Goal: Task Accomplishment & Management: Manage account settings

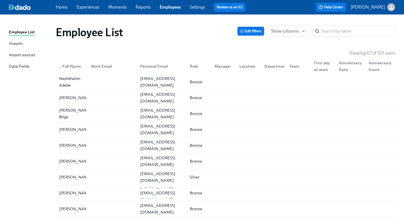
click at [87, 8] on link "Experiences" at bounding box center [88, 6] width 23 height 5
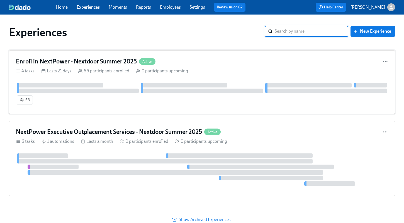
click at [61, 60] on h4 "Enroll in NextPower - Nextdoor Summer 2025" at bounding box center [76, 61] width 121 height 8
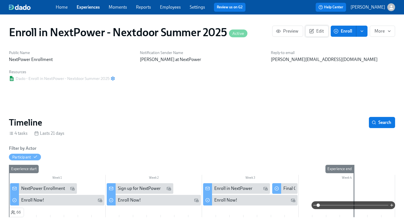
click at [318, 32] on span "Edit" at bounding box center [317, 31] width 14 height 6
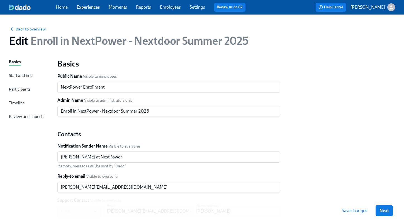
click at [16, 74] on div "Start and End" at bounding box center [21, 75] width 24 height 6
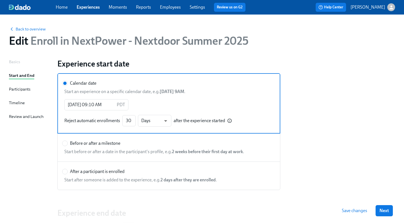
click at [22, 89] on div "Participants" at bounding box center [19, 89] width 21 height 6
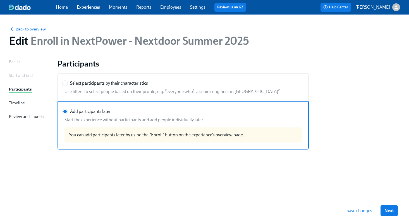
click at [20, 105] on div "Timeline" at bounding box center [17, 103] width 16 height 6
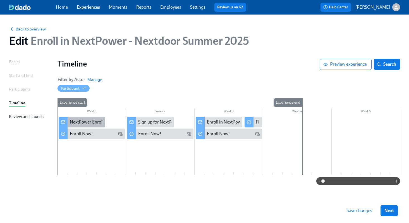
click at [79, 120] on div "NextPower Enrollment" at bounding box center [92, 122] width 44 height 6
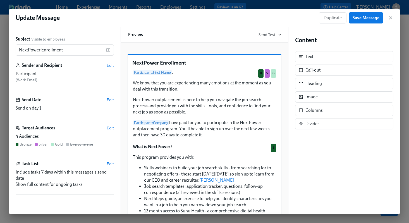
click at [107, 65] on span "Edit" at bounding box center [110, 65] width 7 height 6
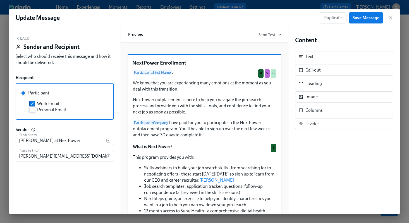
click at [32, 109] on input "Personal Email" at bounding box center [32, 109] width 5 height 5
checkbox input "true"
click at [32, 103] on input "Work Email" at bounding box center [32, 103] width 5 height 5
checkbox input "false"
click at [364, 20] on span "Save Message" at bounding box center [365, 18] width 27 height 6
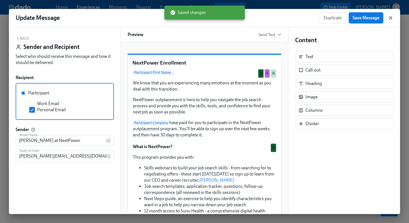
click at [392, 16] on icon "button" at bounding box center [390, 18] width 6 height 6
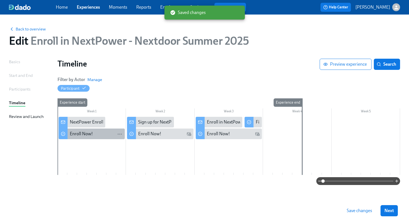
click at [81, 133] on div "Enroll Now!" at bounding box center [81, 134] width 23 height 6
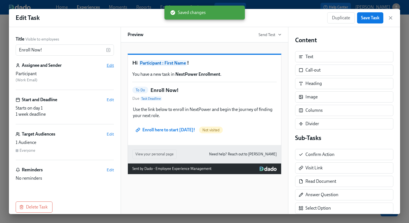
click at [107, 65] on span "Edit" at bounding box center [110, 65] width 7 height 6
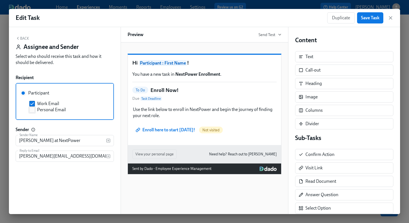
click at [33, 110] on input "Personal Email" at bounding box center [32, 109] width 5 height 5
checkbox input "true"
click at [32, 105] on input "Work Email" at bounding box center [32, 103] width 5 height 5
checkbox input "false"
click at [370, 18] on span "Save Task" at bounding box center [370, 18] width 18 height 6
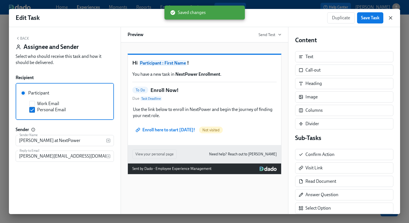
click at [390, 17] on icon "button" at bounding box center [390, 17] width 3 height 3
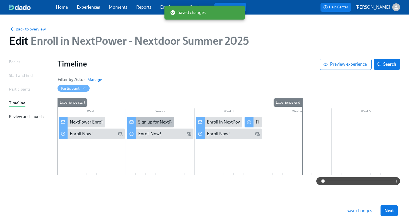
click at [148, 122] on div "Sign up for NextPower" at bounding box center [159, 122] width 43 height 6
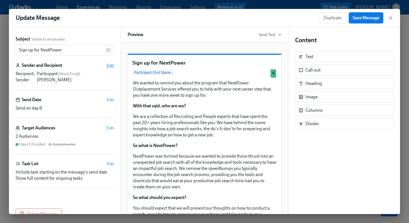
click at [107, 63] on span "Edit" at bounding box center [110, 65] width 7 height 6
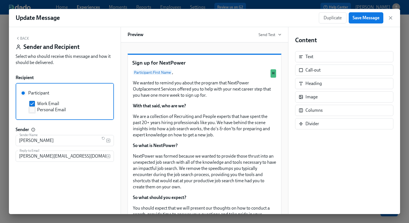
click at [32, 111] on input "Personal Email" at bounding box center [32, 109] width 5 height 5
checkbox input "true"
click at [32, 103] on input "Work Email" at bounding box center [32, 103] width 5 height 5
checkbox input "false"
click at [363, 20] on span "Save Message" at bounding box center [365, 18] width 27 height 6
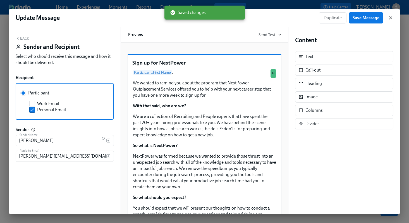
click at [390, 16] on icon "button" at bounding box center [390, 18] width 6 height 6
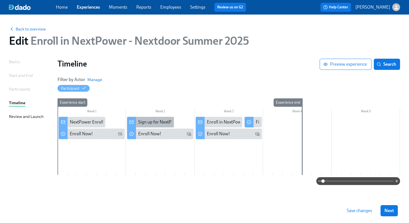
click at [154, 124] on div "Sign up for NextPower" at bounding box center [159, 122] width 43 height 6
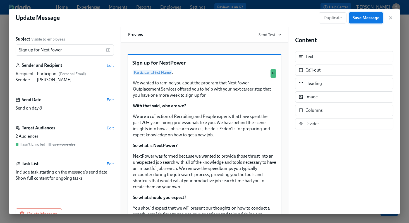
click at [364, 21] on button "Save Message" at bounding box center [365, 17] width 35 height 11
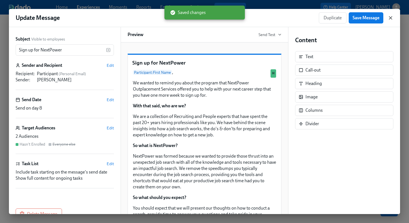
click at [392, 18] on icon "button" at bounding box center [390, 18] width 6 height 6
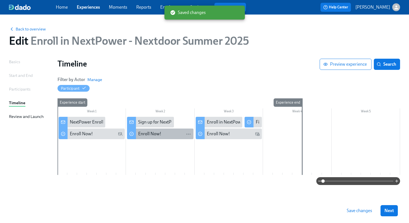
click at [157, 134] on div "Enroll Now!" at bounding box center [149, 134] width 23 height 6
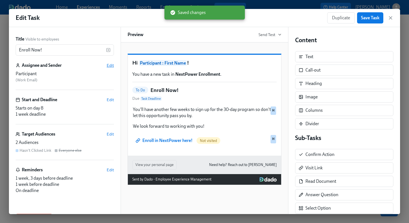
click at [107, 66] on span "Edit" at bounding box center [110, 65] width 7 height 6
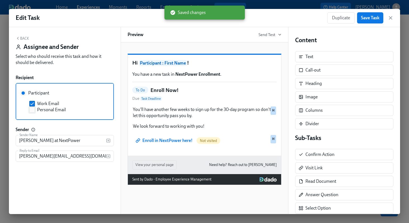
click at [33, 111] on input "Personal Email" at bounding box center [32, 109] width 5 height 5
checkbox input "true"
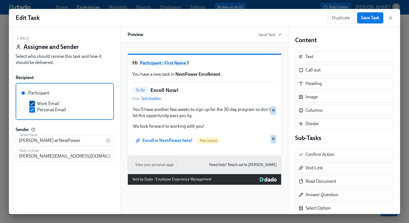
click at [32, 104] on input "Work Email" at bounding box center [32, 103] width 5 height 5
checkbox input "false"
click at [369, 20] on span "Save Task" at bounding box center [370, 18] width 18 height 6
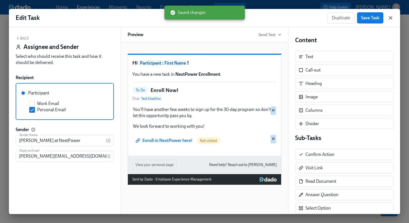
click at [390, 18] on icon "button" at bounding box center [390, 17] width 3 height 3
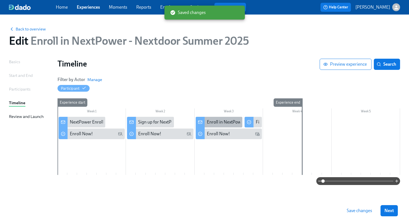
click at [227, 120] on div "Enroll in NextPower" at bounding box center [226, 122] width 38 height 6
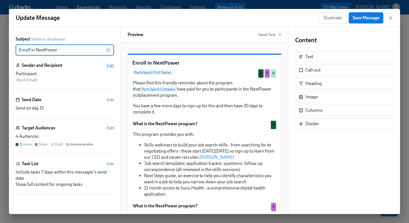
click at [107, 64] on span "Edit" at bounding box center [110, 65] width 7 height 6
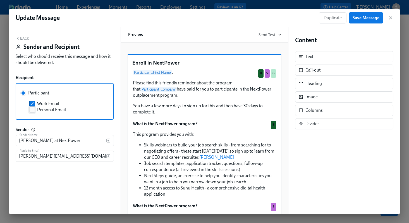
click at [34, 110] on input "Personal Email" at bounding box center [32, 109] width 5 height 5
checkbox input "true"
click at [34, 104] on input "Work Email" at bounding box center [32, 103] width 5 height 5
checkbox input "false"
click at [357, 16] on span "Save Message" at bounding box center [365, 18] width 27 height 6
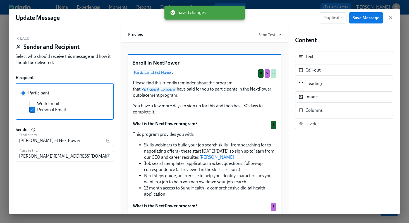
click at [389, 18] on icon "button" at bounding box center [390, 18] width 6 height 6
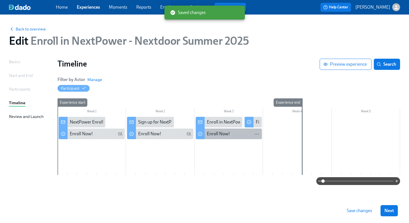
click at [219, 134] on div "Enroll Now!" at bounding box center [218, 134] width 23 height 6
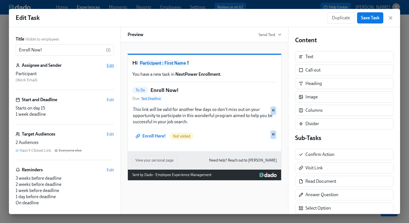
click at [107, 64] on span "Edit" at bounding box center [110, 65] width 7 height 6
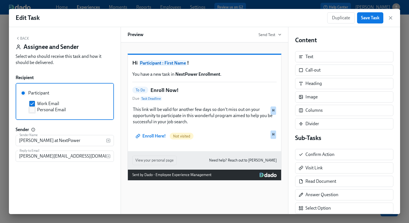
click at [31, 110] on input "Personal Email" at bounding box center [32, 109] width 5 height 5
checkbox input "true"
click at [31, 104] on input "Work Email" at bounding box center [32, 103] width 5 height 5
checkbox input "false"
click at [375, 22] on button "Save Task" at bounding box center [370, 17] width 26 height 11
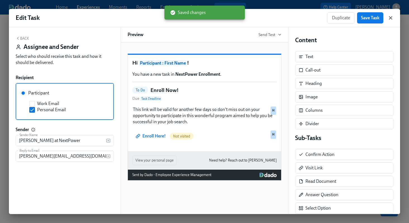
click at [390, 18] on icon "button" at bounding box center [390, 18] width 6 height 6
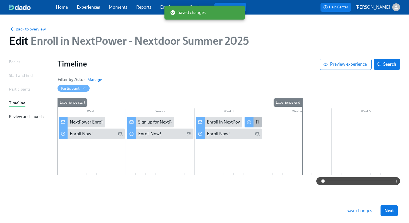
click at [254, 120] on div "Final Opportunity to Enroll in NextPower" at bounding box center [252, 122] width 17 height 11
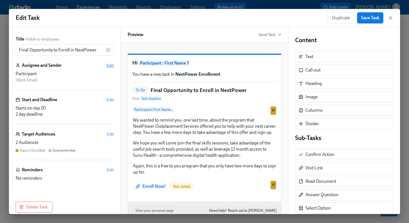
click at [107, 65] on span "Edit" at bounding box center [110, 65] width 7 height 6
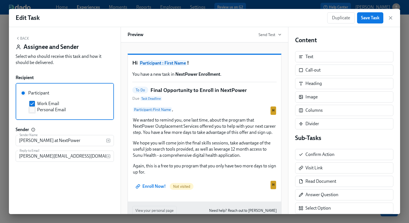
click at [33, 109] on input "Personal Email" at bounding box center [32, 109] width 5 height 5
checkbox input "true"
click at [33, 105] on input "Work Email" at bounding box center [32, 103] width 5 height 5
checkbox input "false"
click at [375, 20] on span "Save Task" at bounding box center [370, 18] width 18 height 6
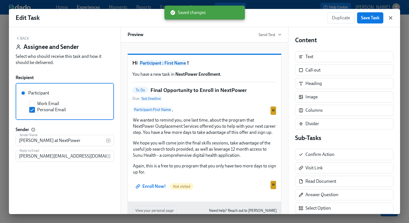
click at [392, 18] on icon "button" at bounding box center [390, 18] width 6 height 6
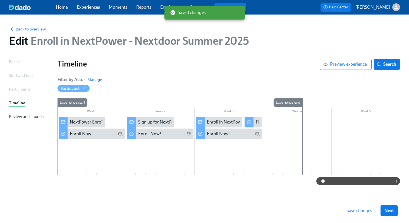
click at [352, 209] on span "Save changes" at bounding box center [358, 210] width 25 height 6
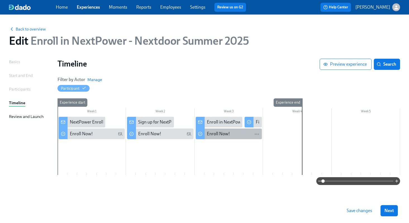
click at [224, 135] on div "Enroll Now!" at bounding box center [218, 134] width 23 height 6
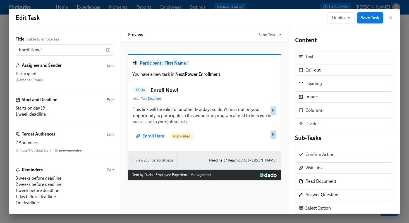
click at [377, 17] on span "Save Task" at bounding box center [370, 18] width 18 height 6
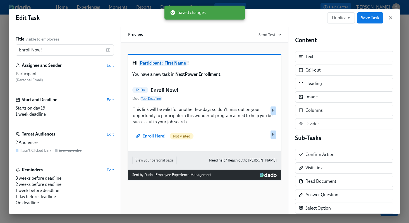
click at [389, 18] on icon "button" at bounding box center [390, 18] width 6 height 6
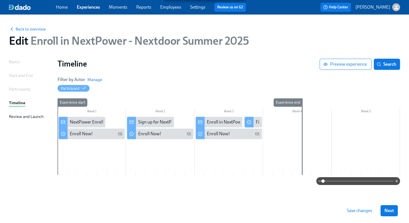
click at [366, 211] on span "Save changes" at bounding box center [358, 210] width 25 height 6
click at [38, 30] on span "Back to overview" at bounding box center [27, 29] width 37 height 6
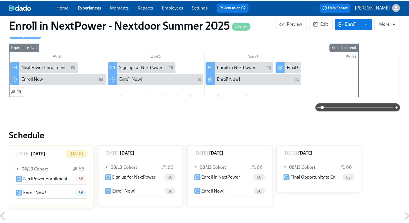
scroll to position [122, 0]
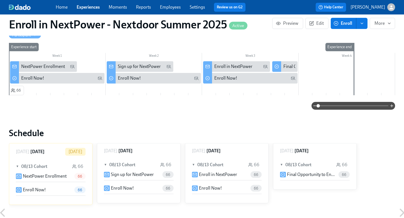
click at [39, 175] on p "NextPower Enrollment" at bounding box center [45, 176] width 44 height 6
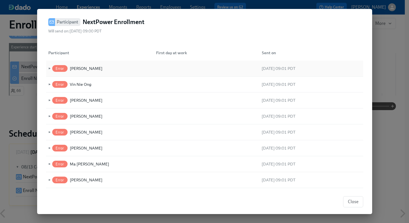
click at [54, 68] on span "Error" at bounding box center [59, 68] width 15 height 4
click at [49, 68] on span "►" at bounding box center [49, 68] width 4 height 6
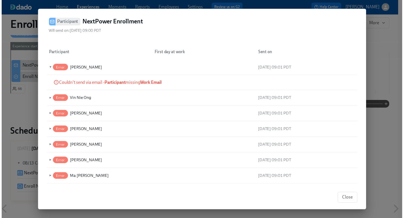
scroll to position [9, 0]
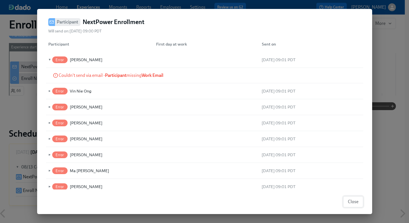
click at [354, 204] on span "Close" at bounding box center [352, 202] width 11 height 6
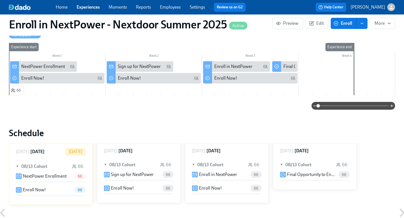
click at [49, 189] on div "66" at bounding box center [67, 190] width 38 height 7
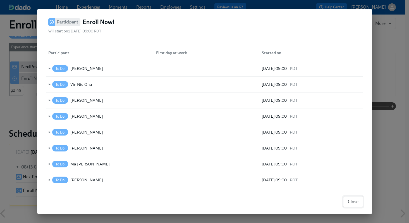
click at [350, 200] on span "Close" at bounding box center [352, 202] width 11 height 6
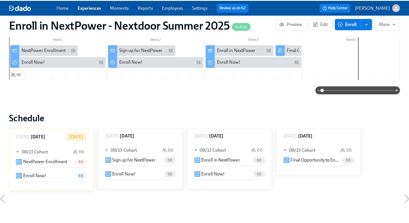
scroll to position [141, 0]
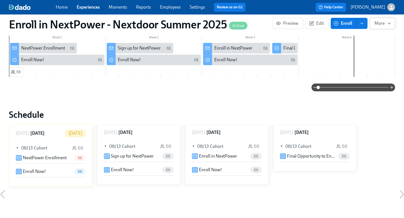
click at [389, 23] on icon "button" at bounding box center [389, 23] width 4 height 4
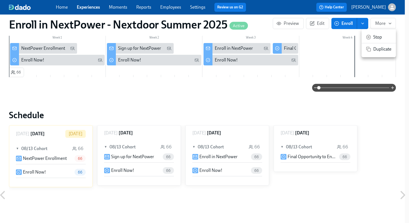
click at [364, 22] on div at bounding box center [204, 111] width 409 height 223
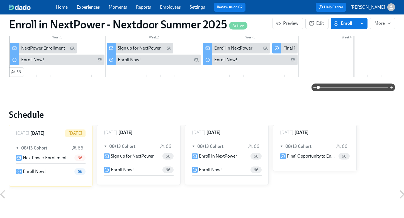
click at [363, 23] on icon "enroll" at bounding box center [362, 23] width 4 height 4
click at [288, 25] on span "Preview" at bounding box center [287, 24] width 21 height 6
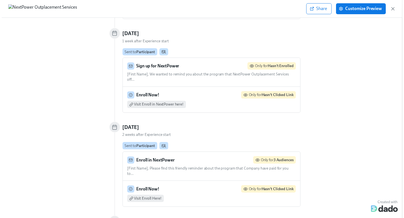
scroll to position [127, 0]
click at [400, 9] on icon "button" at bounding box center [399, 9] width 6 height 6
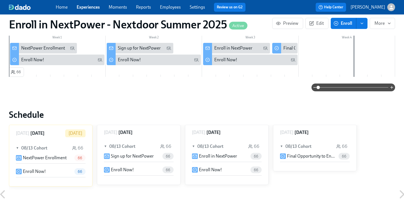
click at [18, 147] on span "▼" at bounding box center [18, 148] width 4 height 6
click at [18, 147] on span "►" at bounding box center [18, 148] width 4 height 6
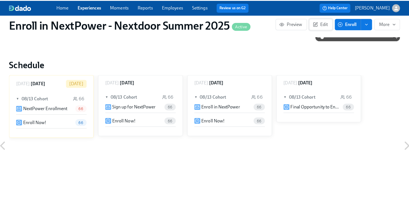
scroll to position [193, 0]
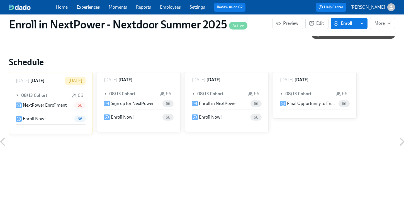
click at [56, 91] on div "▼ 08/13 Cohort 66" at bounding box center [51, 95] width 70 height 13
click at [56, 91] on div "► 08/13 Cohort 66" at bounding box center [51, 95] width 70 height 13
click at [47, 105] on p "NextPower Enrollment" at bounding box center [45, 105] width 44 height 6
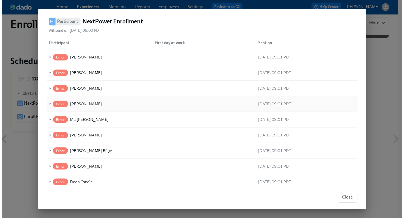
scroll to position [47, 0]
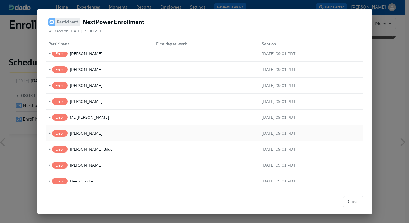
click at [49, 133] on span "►" at bounding box center [49, 133] width 4 height 6
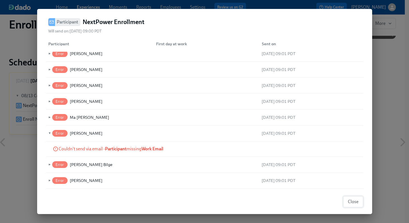
click at [349, 200] on span "Close" at bounding box center [352, 202] width 11 height 6
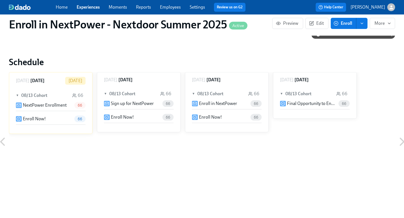
click at [66, 117] on div "66" at bounding box center [67, 119] width 38 height 7
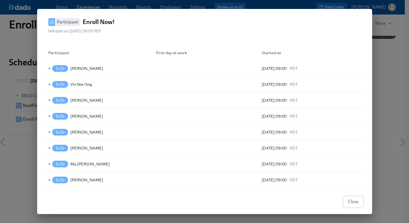
click at [350, 203] on span "Close" at bounding box center [352, 202] width 11 height 6
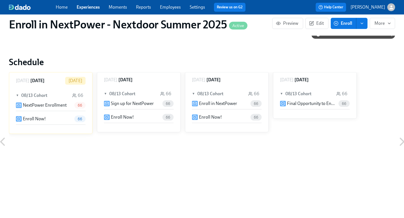
click at [117, 104] on p "Sign up for NextPower" at bounding box center [132, 104] width 43 height 6
click at [48, 103] on p "NextPower Enrollment" at bounding box center [45, 105] width 44 height 6
click at [37, 116] on p "Enroll Now!" at bounding box center [34, 119] width 23 height 6
click at [87, 8] on link "Experiences" at bounding box center [88, 6] width 23 height 5
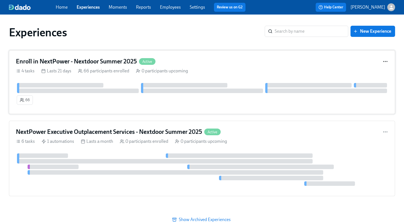
click at [386, 61] on circle "button" at bounding box center [385, 61] width 1 height 1
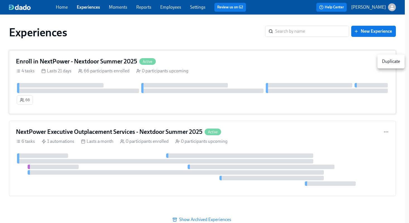
click at [386, 61] on div "Duplicate" at bounding box center [390, 61] width 18 height 6
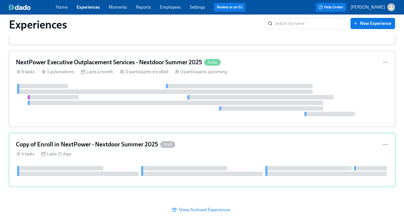
scroll to position [70, 0]
click at [111, 143] on h4 "Copy of Enroll in NextPower - Nextdoor Summer 2025" at bounding box center [87, 144] width 142 height 8
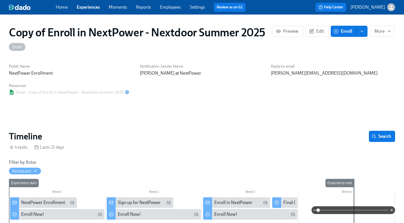
click at [88, 5] on link "Experiences" at bounding box center [88, 6] width 23 height 5
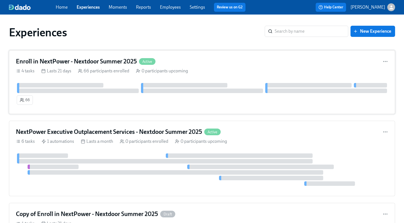
click at [107, 58] on h4 "Enroll in NextPower - Nextdoor Summer 2025" at bounding box center [76, 61] width 121 height 8
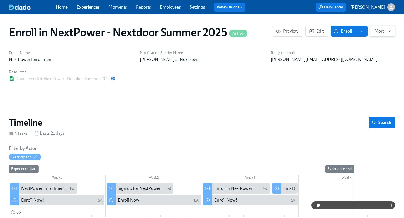
click at [380, 31] on span "More" at bounding box center [383, 31] width 16 height 6
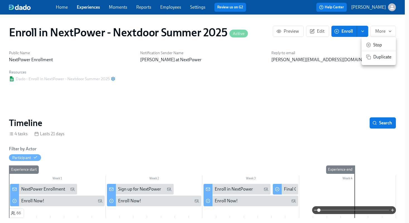
click at [376, 42] on span "Stop" at bounding box center [382, 45] width 18 height 6
click at [88, 6] on div at bounding box center [204, 111] width 409 height 223
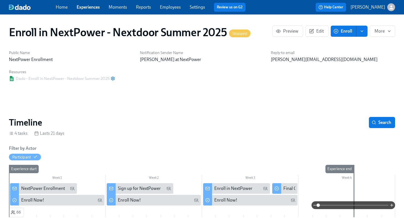
click at [83, 7] on link "Experiences" at bounding box center [88, 6] width 23 height 5
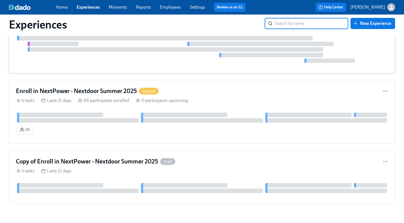
scroll to position [57, 0]
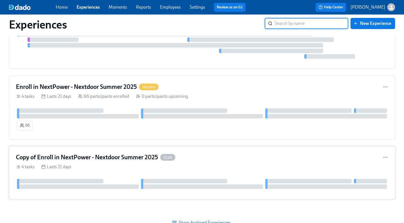
click at [52, 156] on h4 "Copy of Enroll in NextPower - Nextdoor Summer 2025" at bounding box center [87, 157] width 142 height 8
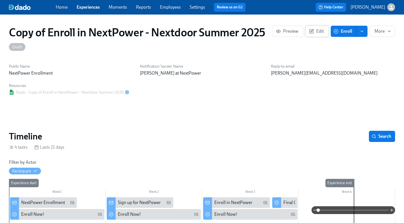
click at [320, 30] on span "Edit" at bounding box center [317, 31] width 14 height 6
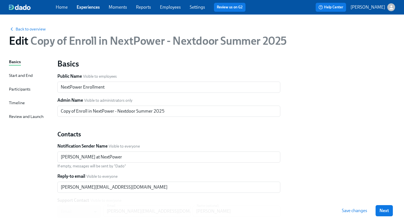
click at [72, 42] on span "Copy of Enroll in NextPower - Nextdoor Summer 2025" at bounding box center [157, 40] width 259 height 13
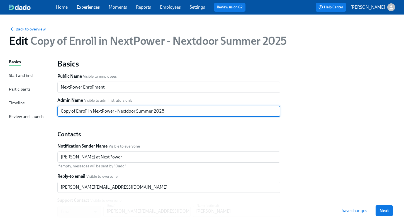
click at [76, 111] on input "Copy of Enroll in NextPower - Nextdoor Summer 2025" at bounding box center [168, 110] width 223 height 11
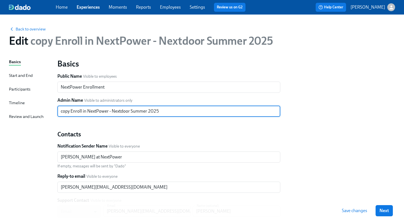
type input "copy Enroll in NextPower - Nextdoor Summer 2025"
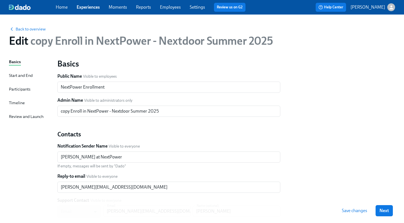
click at [352, 212] on span "Save changes" at bounding box center [354, 210] width 25 height 6
click at [36, 30] on span "Back to overview" at bounding box center [27, 29] width 37 height 6
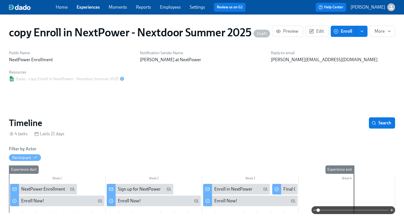
click at [93, 6] on link "Experiences" at bounding box center [88, 6] width 23 height 5
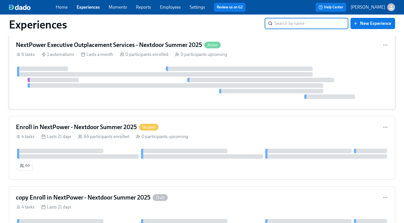
scroll to position [18, 0]
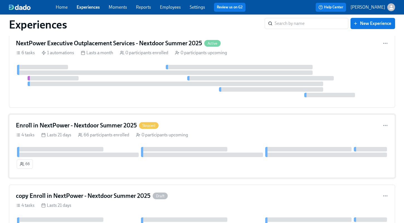
click at [100, 122] on h4 "Enroll in NextPower - Nextdoor Summer 2025" at bounding box center [76, 125] width 121 height 8
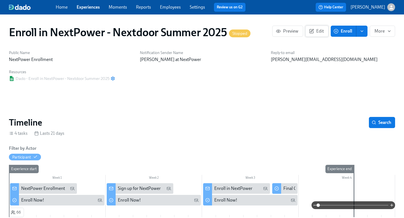
click at [320, 33] on span "Edit" at bounding box center [317, 31] width 14 height 6
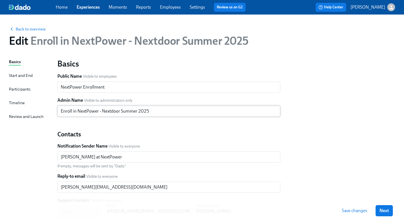
click at [160, 110] on input "Enroll in NextPower - Nextdoor Summer 2025" at bounding box center [168, 110] width 223 height 11
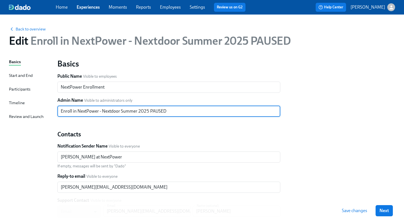
type input "Enroll in NextPower - Nextdoor Summer 2025 PAUSED"
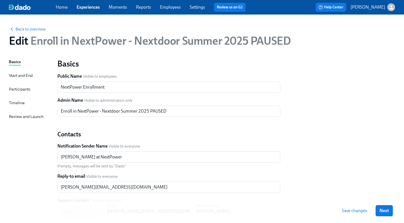
click at [359, 214] on button "Save changes" at bounding box center [354, 210] width 33 height 11
click at [86, 8] on link "Experiences" at bounding box center [88, 6] width 23 height 5
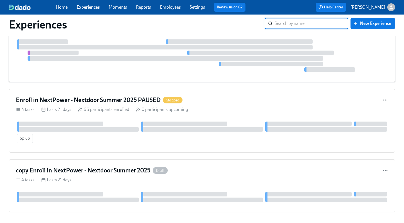
scroll to position [44, 0]
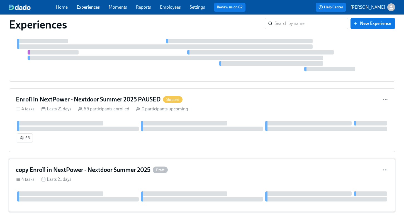
click at [93, 169] on h4 "copy Enroll in NextPower - Nextdoor Summer 2025" at bounding box center [83, 169] width 135 height 8
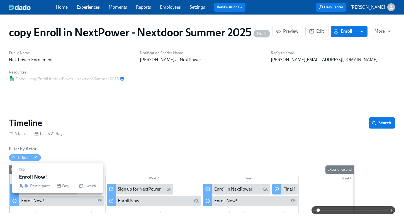
click at [54, 200] on div "Enroll Now!" at bounding box center [61, 200] width 81 height 6
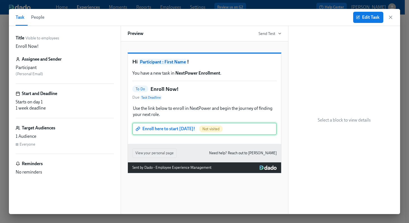
click at [175, 135] on div "Enroll here to start today! Not visited" at bounding box center [204, 128] width 144 height 12
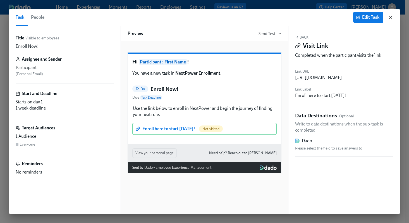
click at [390, 16] on icon "button" at bounding box center [390, 17] width 3 height 3
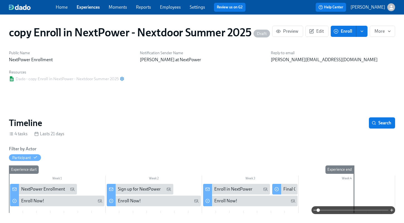
click at [364, 33] on span "enroll" at bounding box center [362, 31] width 6 height 6
click at [378, 64] on div "Reply-to email scott@nextpower.com" at bounding box center [333, 56] width 131 height 19
click at [387, 32] on icon "button" at bounding box center [389, 31] width 4 height 4
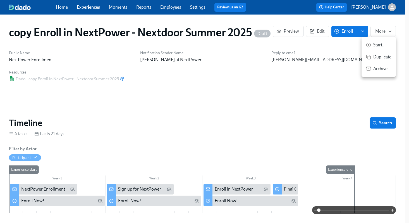
click at [381, 44] on span "Start ..." at bounding box center [382, 45] width 18 height 6
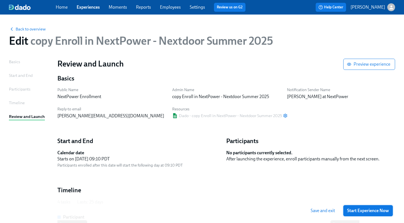
click at [366, 212] on span "Start Experience Now" at bounding box center [368, 210] width 42 height 6
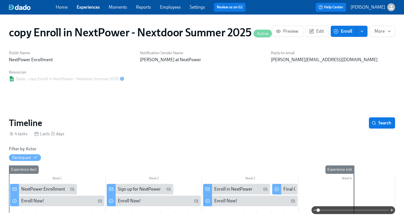
click at [363, 34] on span "enroll" at bounding box center [362, 31] width 6 height 6
click at [354, 45] on span "Enroll manually" at bounding box center [348, 45] width 32 height 6
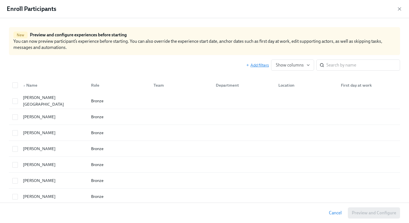
click at [260, 64] on span "Add filters" at bounding box center [257, 65] width 23 height 6
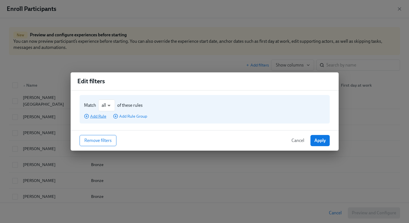
click at [98, 116] on span "Add Rule" at bounding box center [95, 116] width 22 height 6
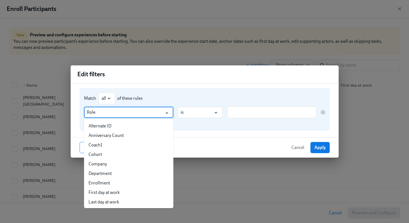
click at [103, 115] on input "Role" at bounding box center [125, 112] width 76 height 11
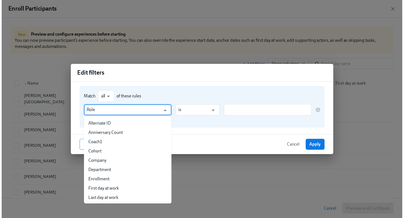
scroll to position [28, 0]
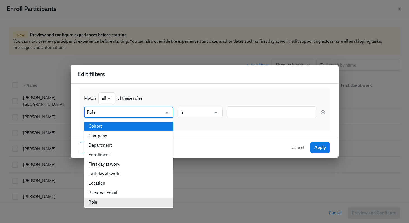
click at [102, 125] on li "Cohort" at bounding box center [128, 125] width 89 height 9
type input "Cohort"
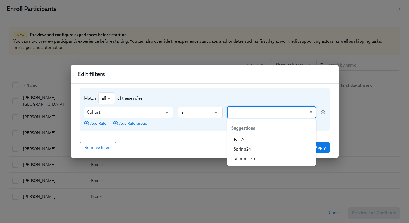
click at [233, 110] on input "text" at bounding box center [267, 112] width 76 height 12
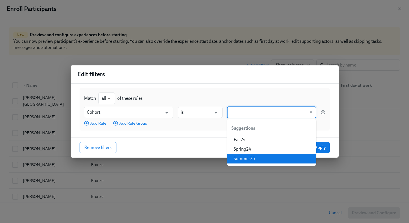
click at [242, 154] on li "Summer25" at bounding box center [271, 158] width 89 height 9
type input "Summer25"
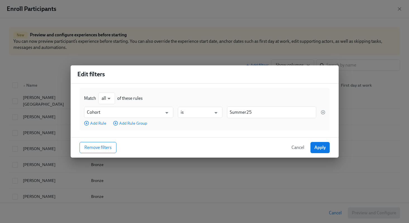
click at [242, 154] on div "Remove filters Cancel Apply" at bounding box center [205, 147] width 268 height 20
click at [322, 149] on span "Apply" at bounding box center [319, 147] width 11 height 6
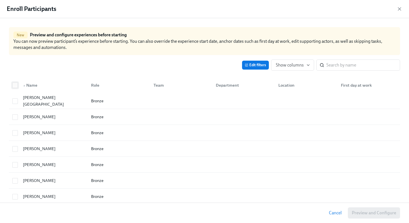
click at [16, 85] on input "checkbox" at bounding box center [15, 85] width 5 height 5
checkbox input "true"
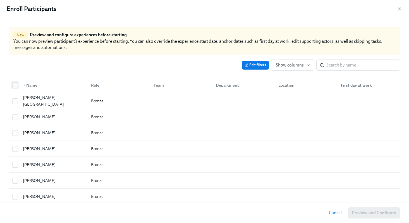
checkbox input "true"
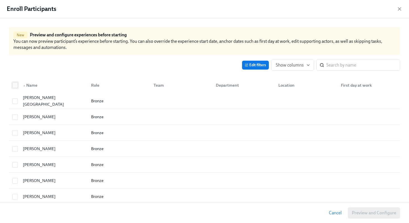
checkbox input "true"
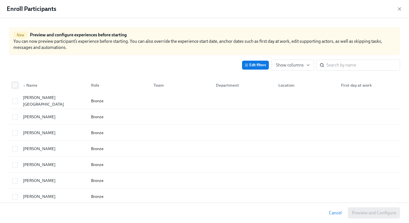
checkbox input "true"
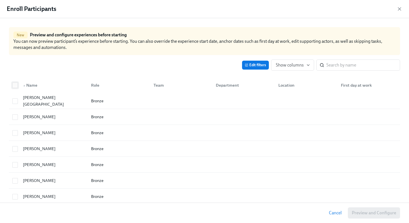
checkbox input "true"
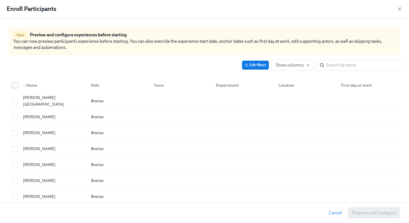
checkbox input "true"
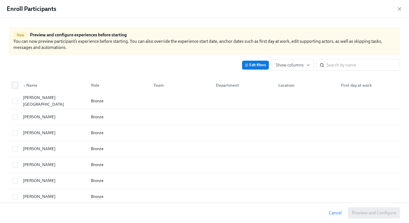
checkbox input "true"
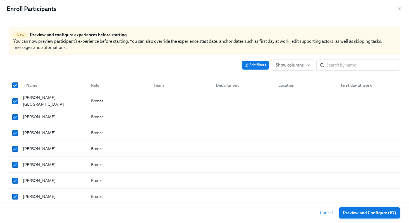
click at [351, 211] on span "Preview and Configure (67)" at bounding box center [368, 213] width 53 height 6
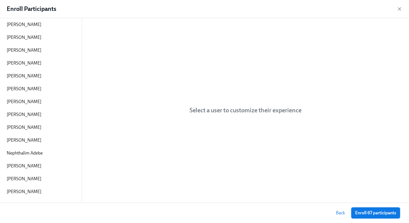
click at [358, 211] on span "Enroll 67 participants" at bounding box center [375, 213] width 41 height 6
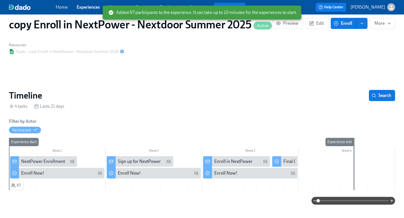
scroll to position [27, 0]
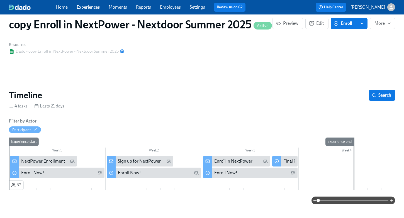
click at [42, 161] on div "NextPower Enrollment" at bounding box center [43, 161] width 44 height 6
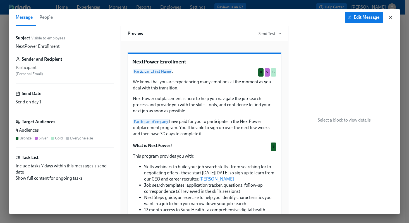
click at [390, 16] on icon "button" at bounding box center [390, 18] width 6 height 6
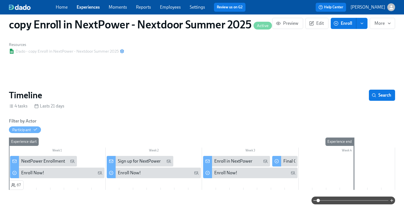
click at [166, 7] on link "Employees" at bounding box center [170, 6] width 21 height 5
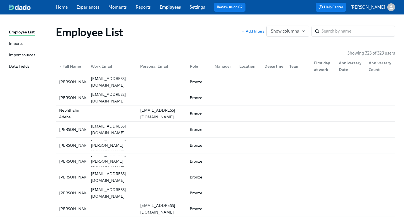
click at [260, 31] on span "Add filters" at bounding box center [252, 31] width 23 height 6
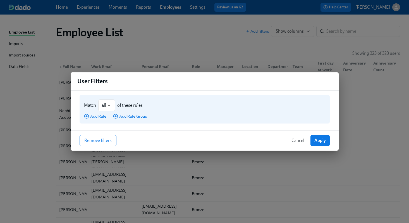
click at [96, 116] on span "Add Rule" at bounding box center [95, 116] width 22 height 6
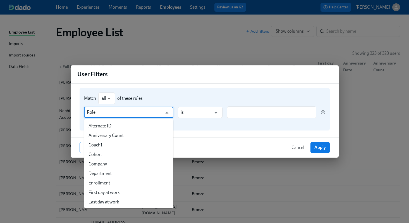
click at [102, 115] on input "Role" at bounding box center [125, 112] width 76 height 11
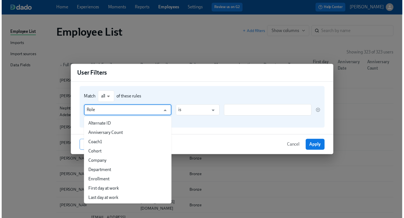
scroll to position [28, 0]
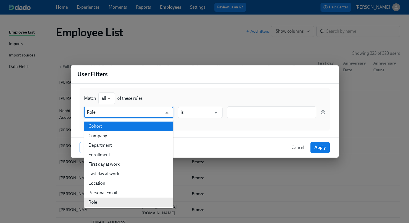
click at [102, 123] on li "Cohort" at bounding box center [128, 125] width 89 height 9
type input "Cohort"
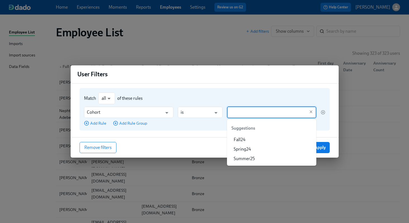
click at [236, 114] on input "text" at bounding box center [267, 112] width 76 height 12
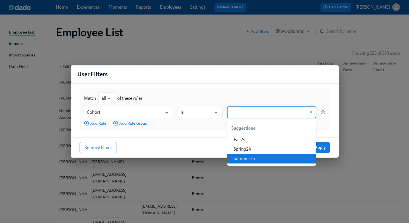
click at [243, 156] on li "Summer25" at bounding box center [271, 158] width 89 height 9
type input "Summer25"
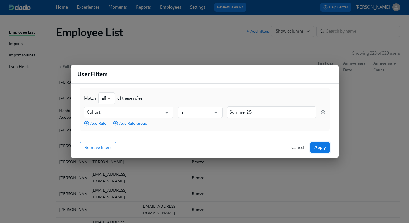
click at [322, 149] on span "Apply" at bounding box center [319, 147] width 11 height 6
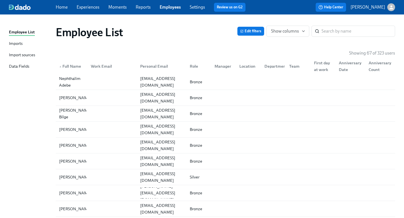
click at [90, 7] on link "Experiences" at bounding box center [88, 6] width 23 height 5
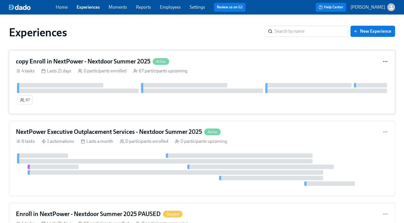
click at [384, 60] on icon "button" at bounding box center [386, 62] width 6 height 6
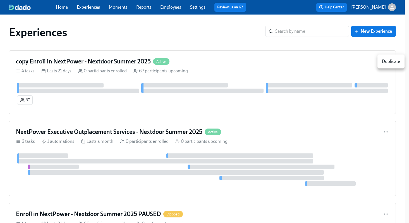
click at [103, 61] on div at bounding box center [204, 111] width 409 height 223
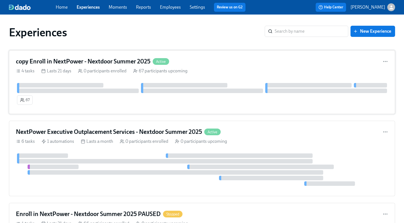
click at [75, 59] on h4 "copy Enroll in NextPower - Nextdoor Summer 2025" at bounding box center [83, 61] width 135 height 8
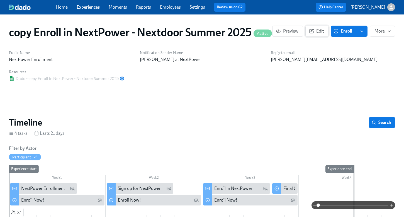
click at [319, 33] on span "Edit" at bounding box center [317, 31] width 14 height 6
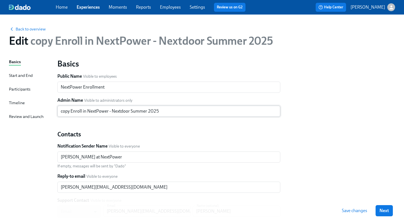
click at [71, 110] on input "copy Enroll in NextPower - Nextdoor Summer 2025" at bounding box center [168, 110] width 223 height 11
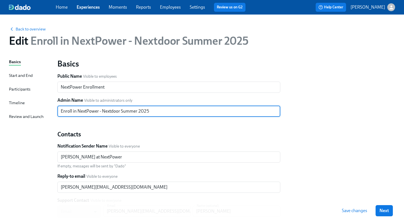
type input "Enroll in NextPower - Nextdoor Summer 2025"
click at [357, 210] on span "Save changes" at bounding box center [354, 210] width 25 height 6
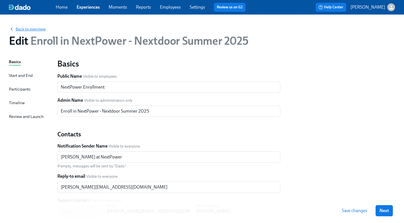
click at [36, 29] on span "Back to overview" at bounding box center [27, 29] width 37 height 6
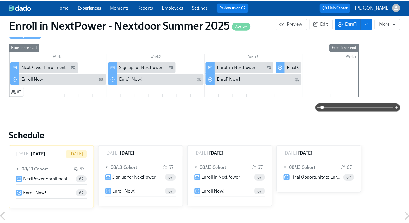
scroll to position [124, 0]
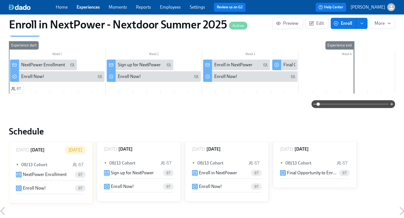
click at [29, 174] on p "NextPower Enrollment" at bounding box center [45, 175] width 44 height 6
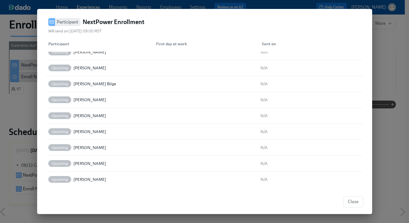
scroll to position [945, 0]
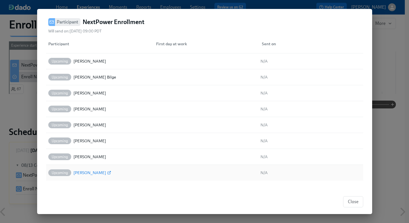
click at [82, 172] on div "[PERSON_NAME]" at bounding box center [89, 172] width 33 height 7
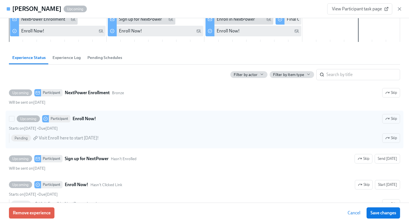
scroll to position [37, 0]
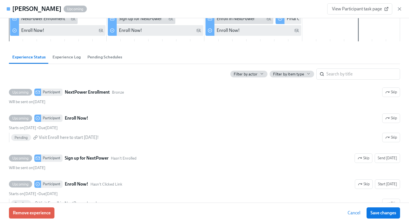
click at [354, 212] on span "Cancel" at bounding box center [353, 213] width 13 height 6
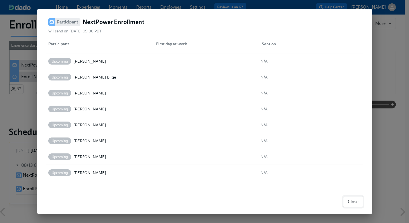
click at [349, 202] on span "Close" at bounding box center [352, 202] width 11 height 6
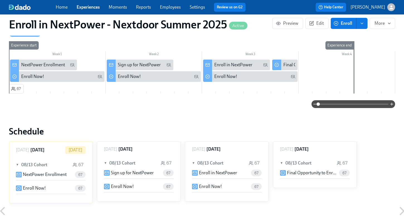
click at [42, 172] on p "NextPower Enrollment" at bounding box center [45, 175] width 44 height 6
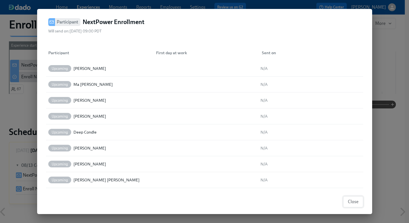
click at [351, 199] on span "Close" at bounding box center [352, 202] width 11 height 6
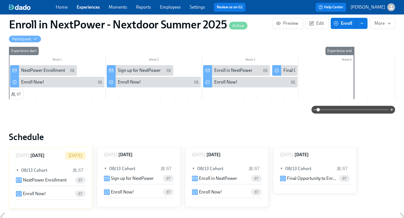
scroll to position [118, 0]
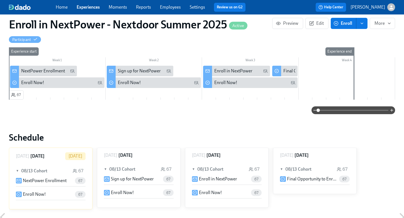
click at [86, 10] on link "Experiences" at bounding box center [88, 6] width 23 height 5
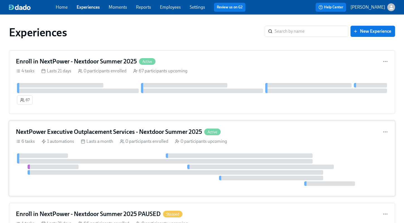
click at [64, 131] on h4 "NextPower Executive Outplacement Services - Nextdoor Summer 2025" at bounding box center [109, 131] width 186 height 8
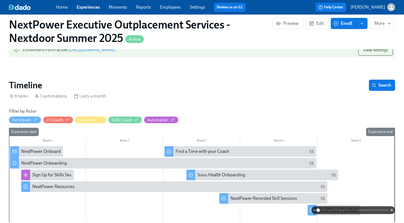
scroll to position [71, 0]
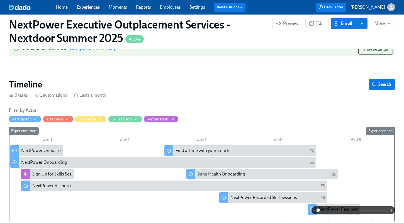
click at [45, 150] on div "NextPower Onboarding" at bounding box center [44, 150] width 46 height 6
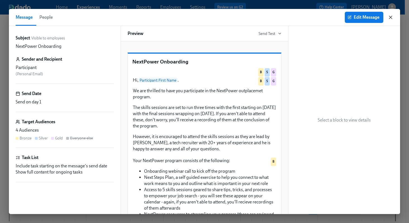
click at [390, 16] on icon "button" at bounding box center [390, 18] width 6 height 6
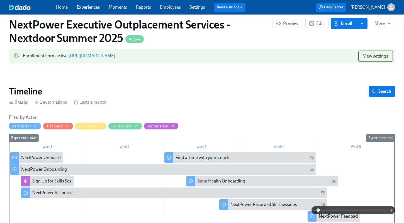
scroll to position [64, 0]
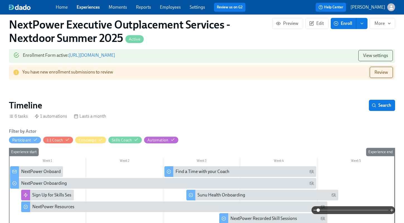
click at [378, 73] on span "Review" at bounding box center [382, 72] width 14 height 6
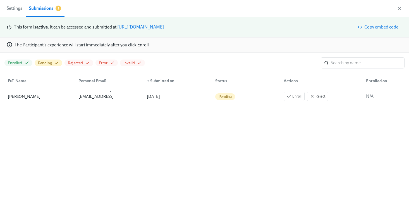
click at [14, 8] on span "Settings" at bounding box center [15, 8] width 16 height 8
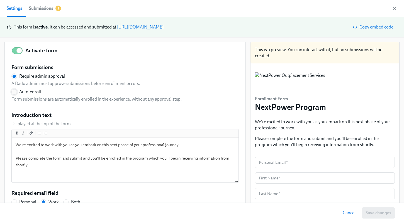
click at [14, 91] on input "Auto-enroll" at bounding box center [14, 91] width 5 height 5
click at [371, 213] on span "Save changes" at bounding box center [379, 213] width 26 height 6
radio input "false"
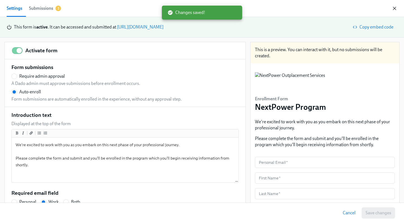
click at [396, 8] on icon "button" at bounding box center [395, 9] width 6 height 6
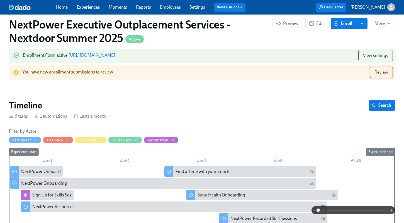
click at [375, 72] on span "Review" at bounding box center [382, 72] width 14 height 6
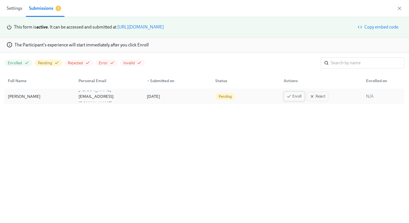
click at [293, 95] on span "Enroll" at bounding box center [293, 96] width 15 height 6
click at [399, 8] on icon "button" at bounding box center [399, 8] width 3 height 3
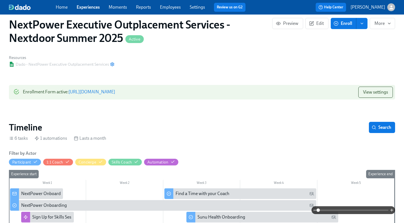
scroll to position [27, 0]
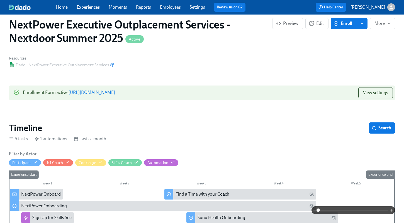
click at [87, 9] on link "Experiences" at bounding box center [88, 6] width 23 height 5
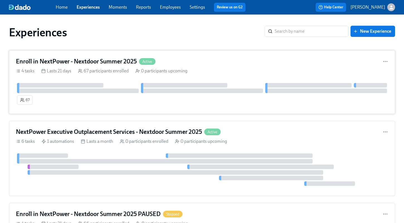
click at [91, 68] on div "67 participants enrolled" at bounding box center [103, 71] width 51 height 6
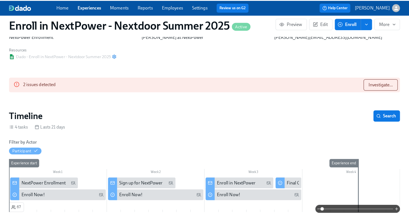
scroll to position [19, 0]
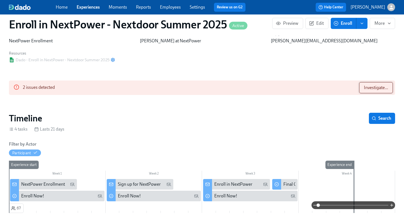
click at [371, 89] on span "Investigate..." at bounding box center [376, 88] width 24 height 6
